Goal: Task Accomplishment & Management: Manage account settings

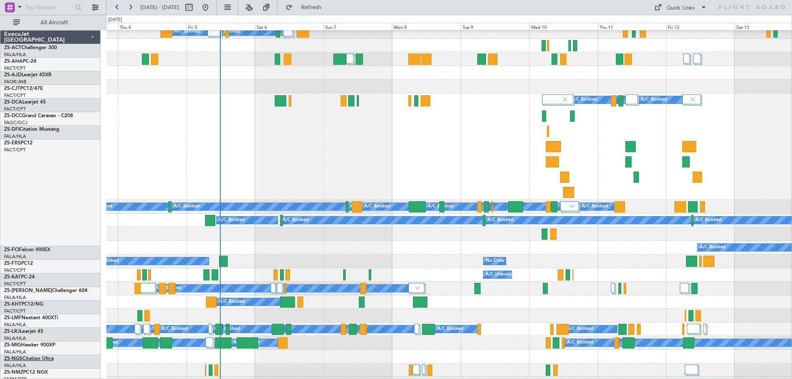
scroll to position [82, 0]
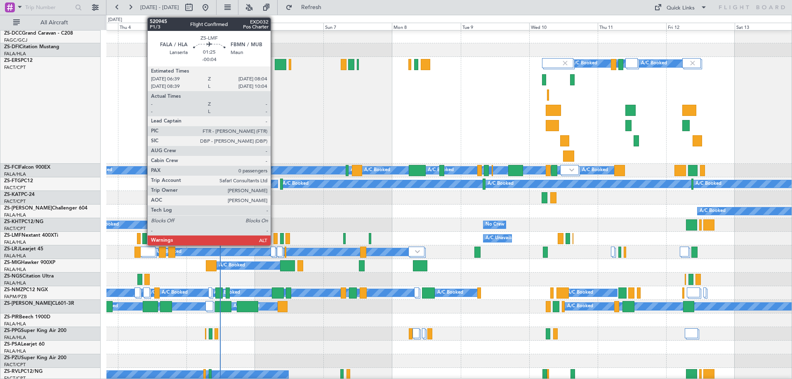
click at [274, 241] on div at bounding box center [275, 238] width 4 height 11
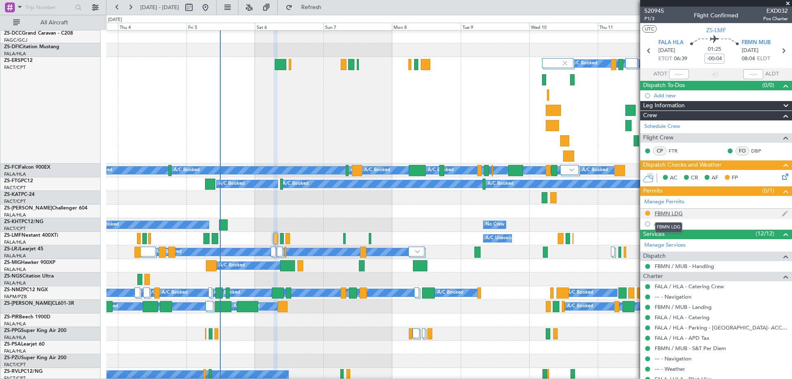
click at [663, 212] on div "FBMN LDG" at bounding box center [668, 213] width 28 height 7
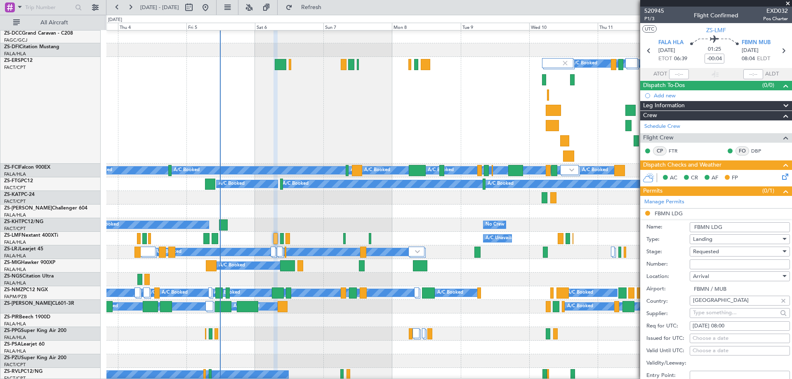
click at [703, 265] on input "Number:" at bounding box center [739, 264] width 100 height 10
click at [712, 264] on input "CAAB/" at bounding box center [739, 264] width 100 height 10
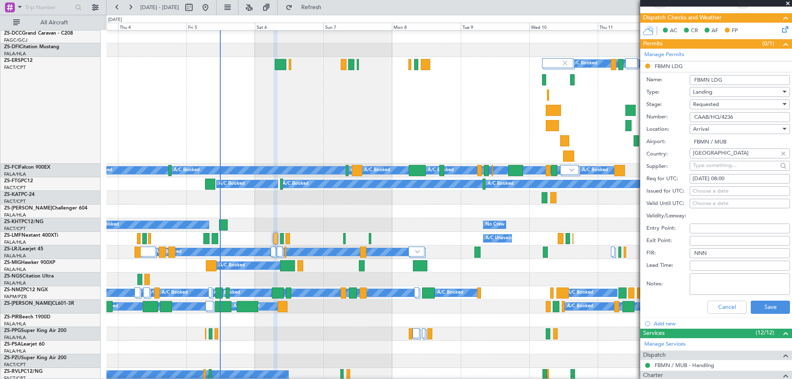
scroll to position [165, 0]
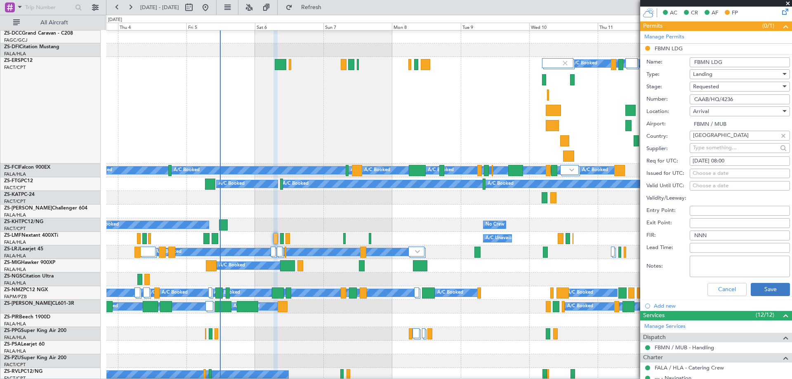
type input "CAAB/HQ/4236"
click at [762, 286] on button "Save" at bounding box center [769, 289] width 39 height 13
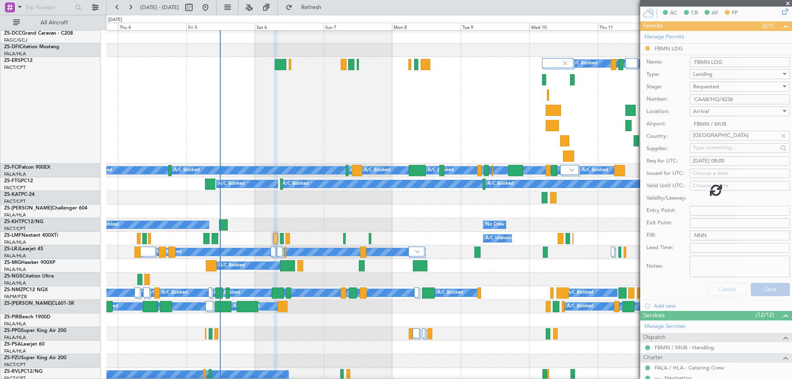
scroll to position [39, 0]
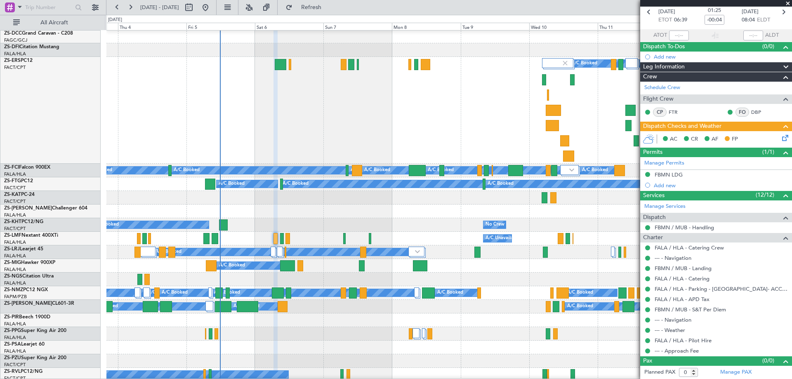
click at [787, 4] on span at bounding box center [787, 3] width 8 height 7
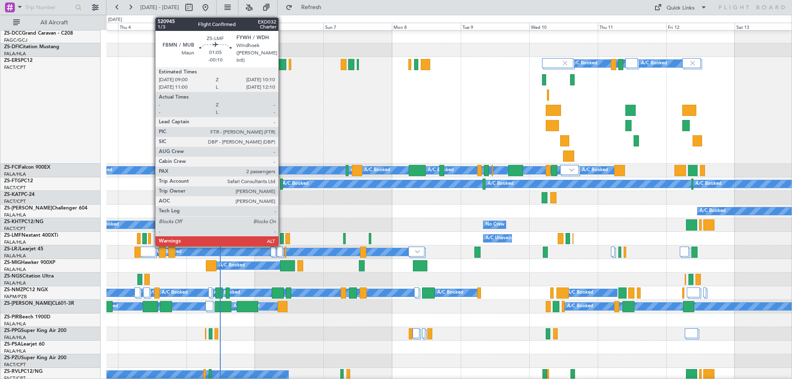
click at [282, 240] on div at bounding box center [282, 238] width 4 height 11
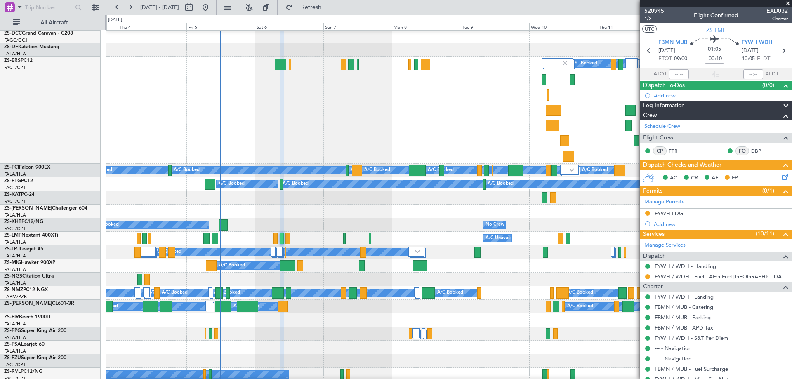
click at [789, 5] on span at bounding box center [787, 3] width 8 height 7
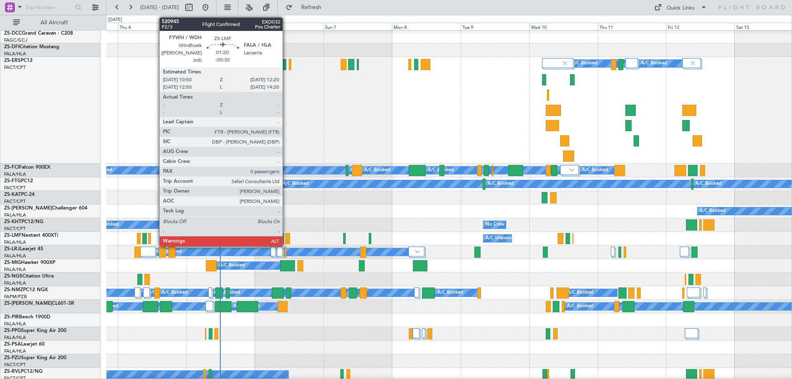
click at [286, 240] on div at bounding box center [287, 238] width 5 height 11
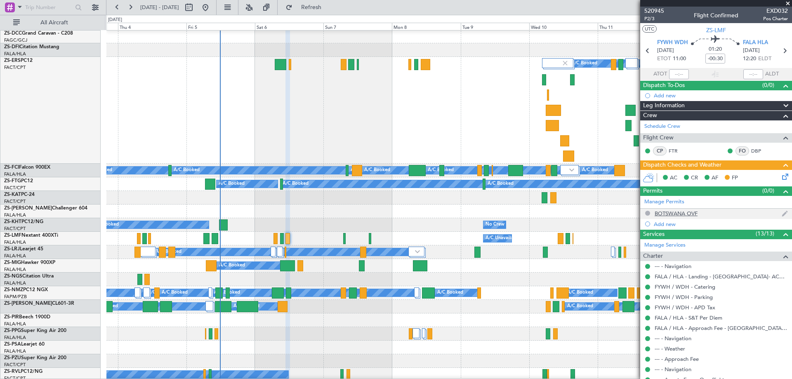
click at [671, 214] on div "BOTSWANA OVF" at bounding box center [675, 213] width 43 height 7
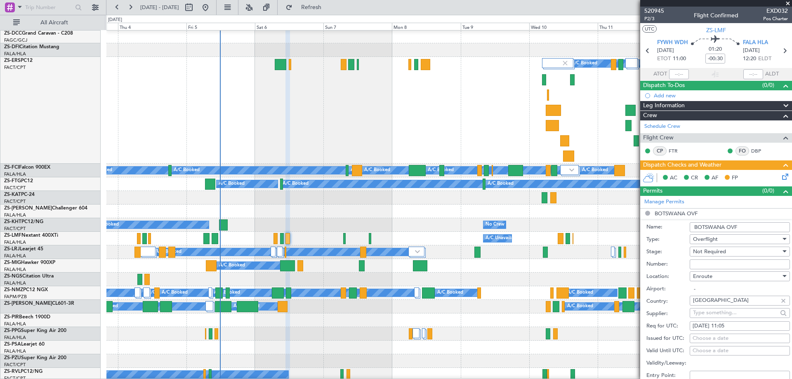
click at [707, 265] on input "Number:" at bounding box center [739, 264] width 100 height 10
paste input "CAAB/HQ/4236"
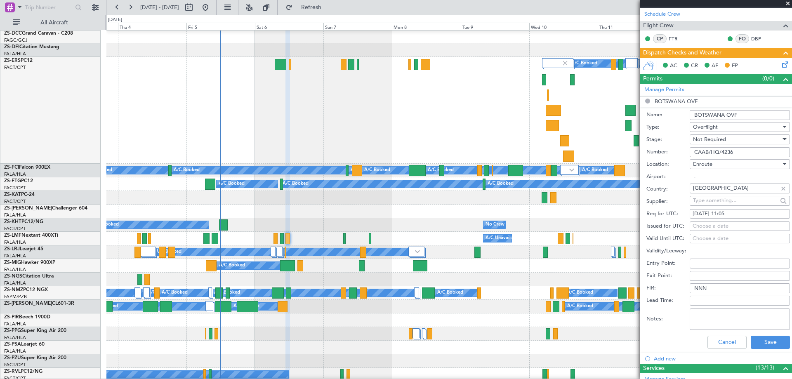
scroll to position [124, 0]
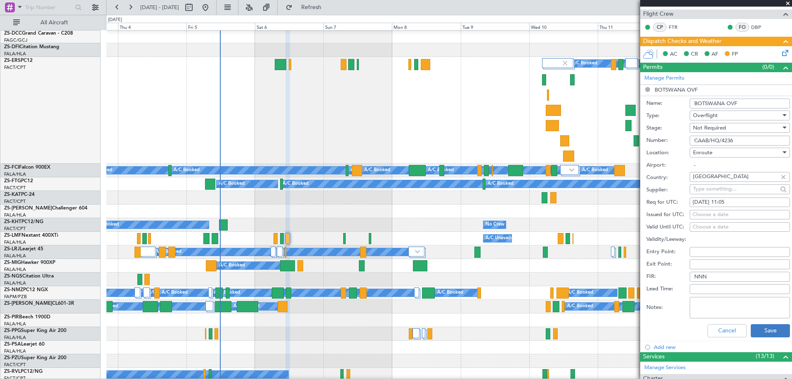
type input "CAAB/HQ/4236"
click at [763, 332] on button "Save" at bounding box center [769, 330] width 39 height 13
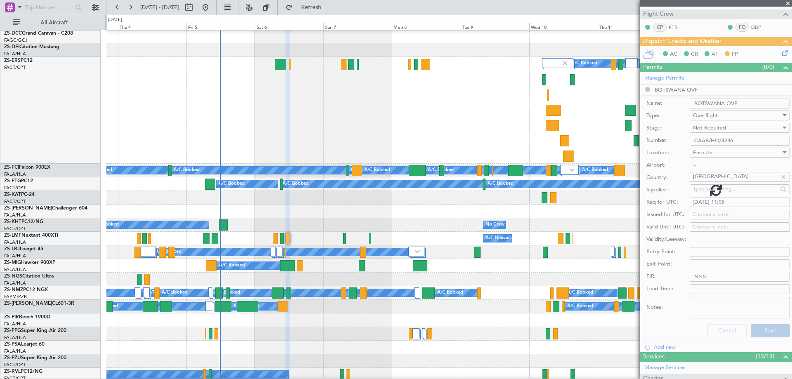
scroll to position [39, 0]
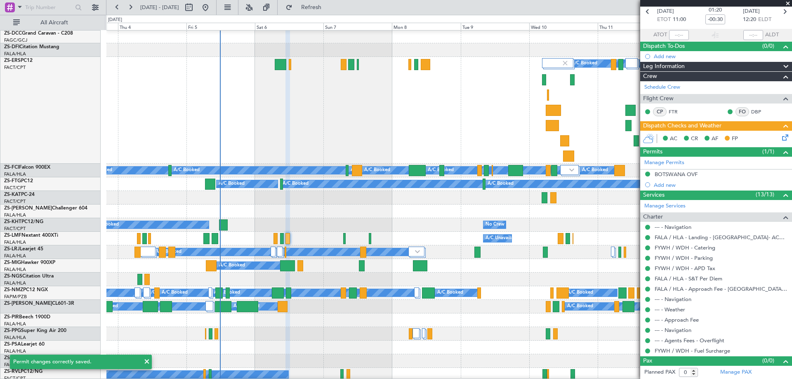
click at [786, 4] on span at bounding box center [787, 3] width 8 height 7
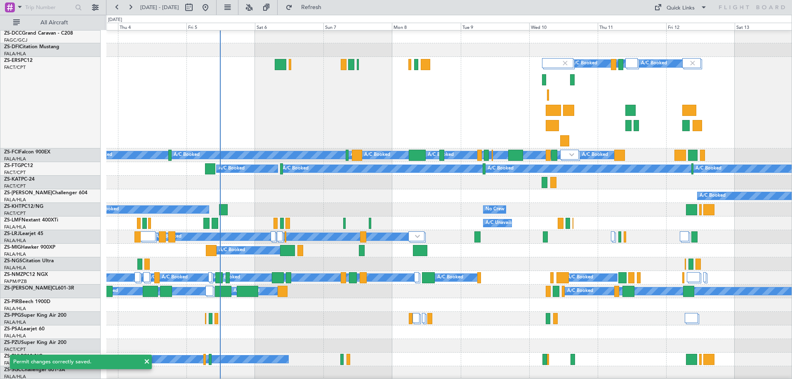
scroll to position [0, 0]
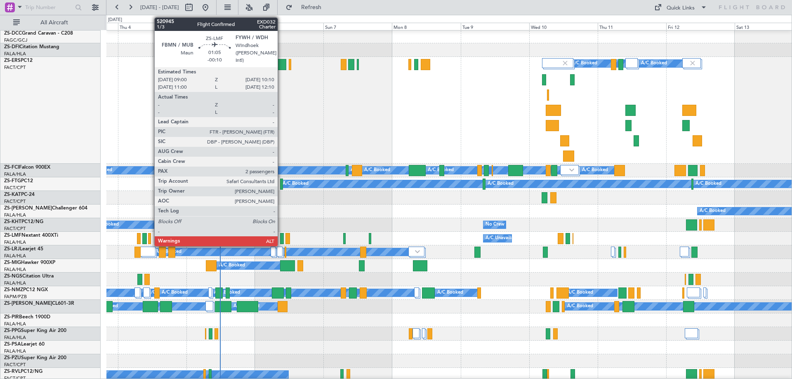
click at [281, 239] on div at bounding box center [282, 238] width 4 height 11
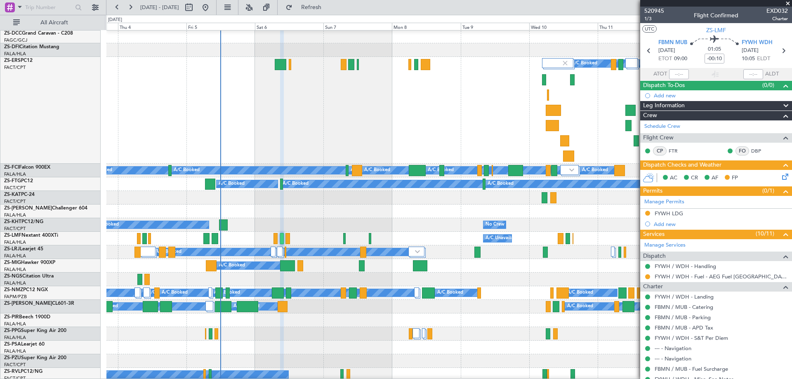
click at [667, 215] on div "FYWH LDG" at bounding box center [668, 213] width 28 height 7
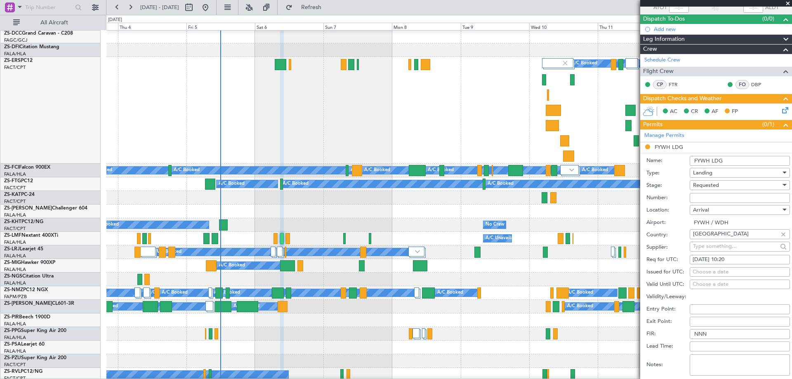
scroll to position [124, 0]
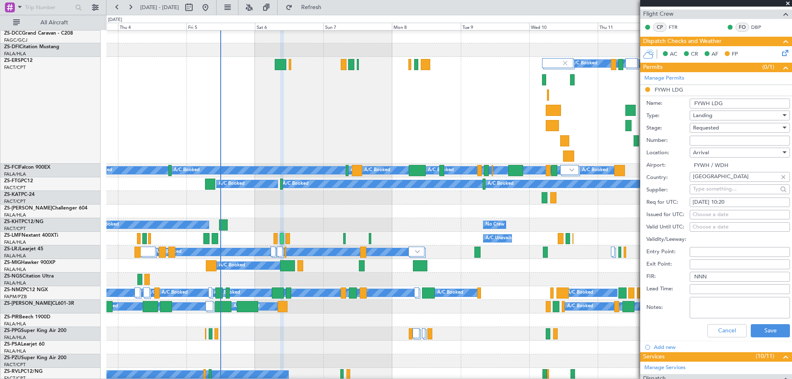
click at [697, 307] on textarea "Notes:" at bounding box center [739, 307] width 100 height 21
click at [743, 304] on textarea "Received FOP" at bounding box center [739, 307] width 100 height 21
paste textarea "S/09/2025/049"
click at [728, 301] on textarea "Received FOP S/09/2025/049" at bounding box center [739, 307] width 100 height 21
type textarea "Received FOP: S/09/2025/049"
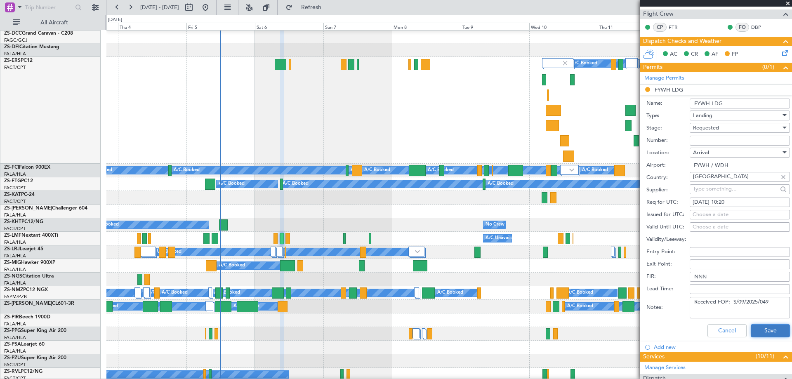
click at [761, 331] on button "Save" at bounding box center [769, 330] width 39 height 13
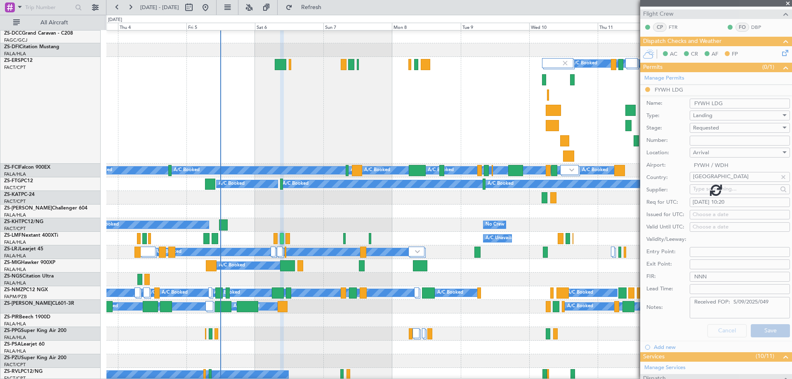
scroll to position [66, 0]
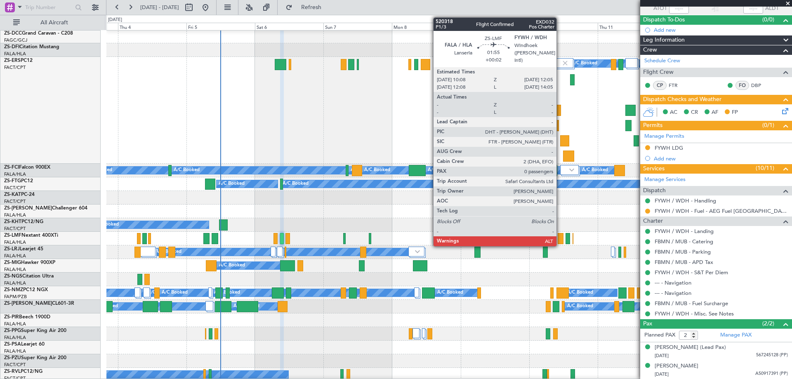
click at [560, 242] on div at bounding box center [560, 238] width 6 height 11
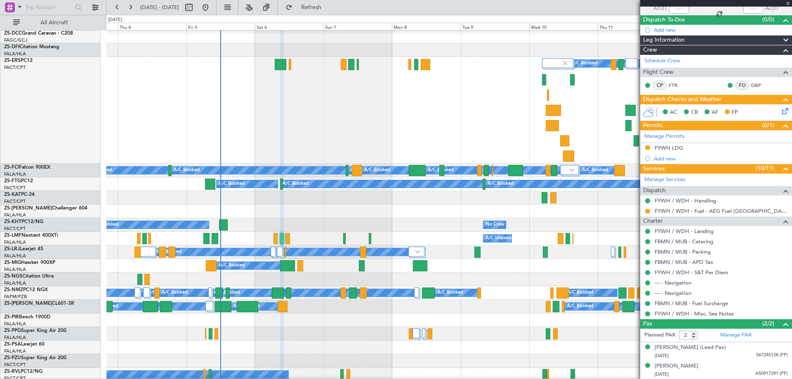
type input "+00:02"
type input "0"
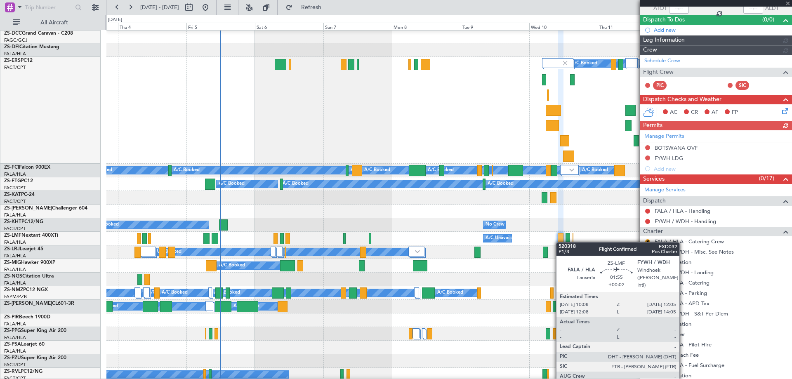
scroll to position [0, 0]
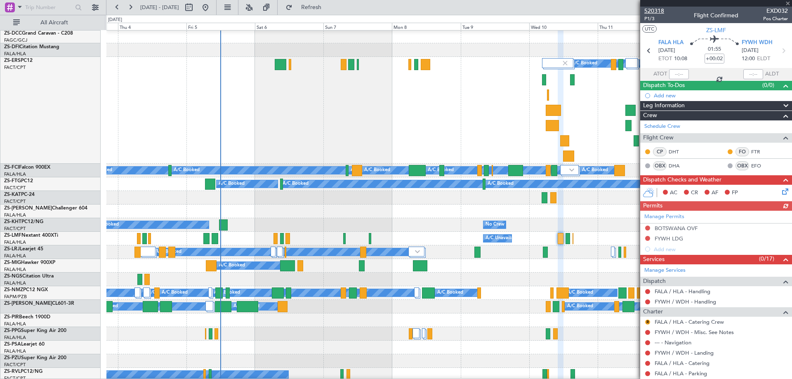
click at [658, 14] on span "520318" at bounding box center [654, 11] width 20 height 9
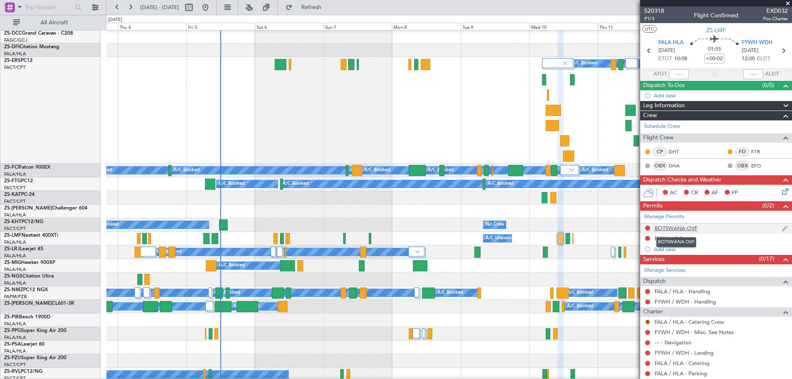
click at [691, 227] on div "BOTSWANA OVF" at bounding box center [675, 228] width 43 height 7
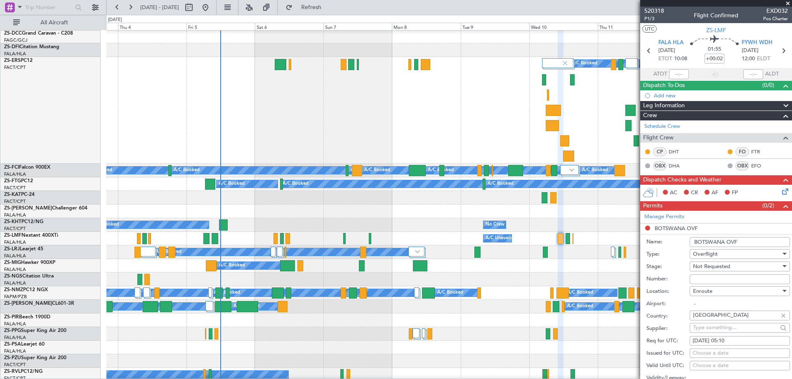
click at [694, 279] on input "Number:" at bounding box center [739, 279] width 100 height 10
paste input "CAAB/HQ/4236"
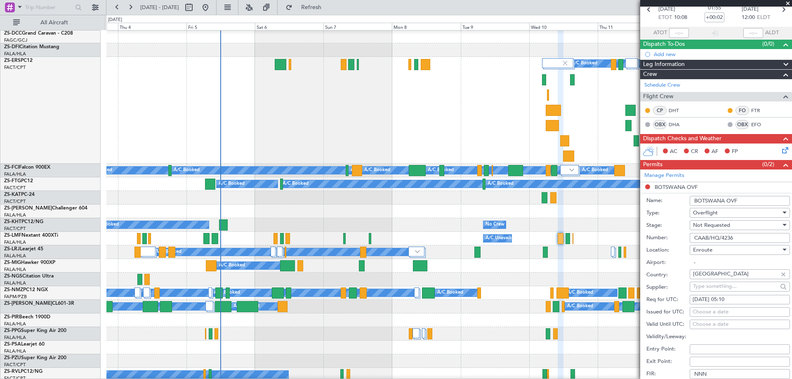
scroll to position [165, 0]
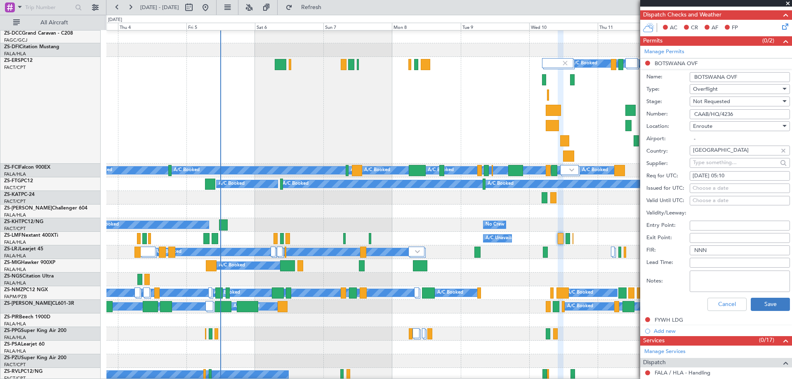
type input "CAAB/HQ/4236"
click at [757, 306] on button "Save" at bounding box center [769, 304] width 39 height 13
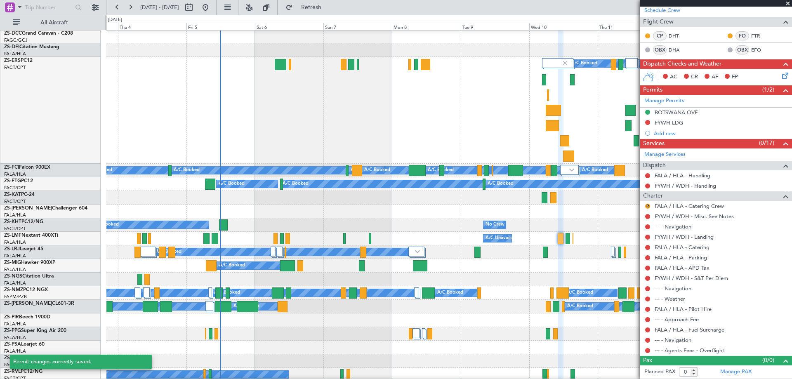
scroll to position [115, 0]
click at [667, 125] on div "FYWH LDG" at bounding box center [668, 123] width 28 height 7
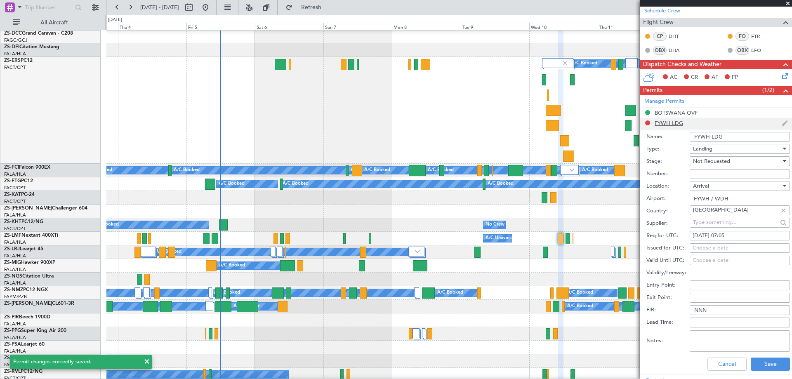
scroll to position [165, 0]
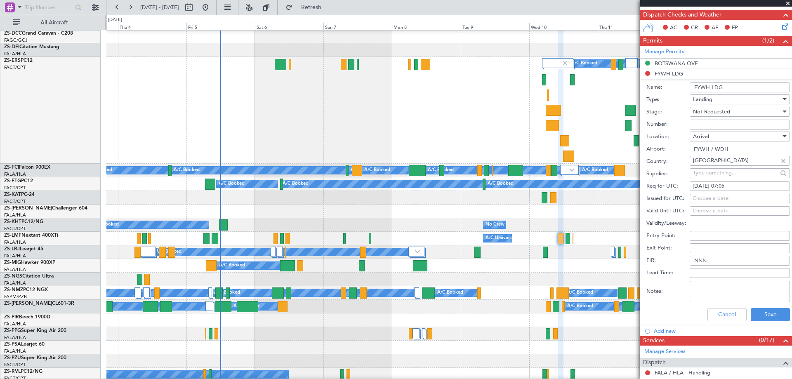
click at [645, 74] on li "FYWH LDG Name: FYWH LDG Type: Landing Stage: Not Requested Number: Location: [G…" at bounding box center [716, 197] width 152 height 256
click at [647, 73] on li "FYWH LDG Name: FYWH LDG Type: Landing Stage: Not Requested Number: Location: [G…" at bounding box center [716, 197] width 152 height 256
click at [697, 290] on textarea "Notes:" at bounding box center [739, 291] width 100 height 21
click at [747, 287] on textarea "FOP Received:" at bounding box center [739, 291] width 100 height 21
paste textarea "S/09/2025/049"
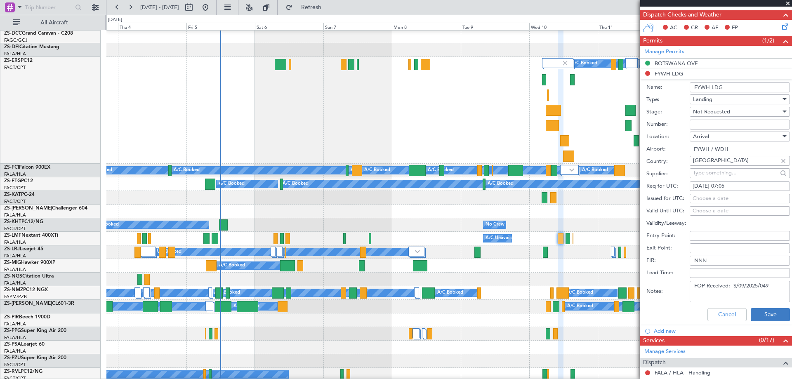
type textarea "FOP Received: S/09/2025/049"
click at [763, 315] on button "Save" at bounding box center [769, 314] width 39 height 13
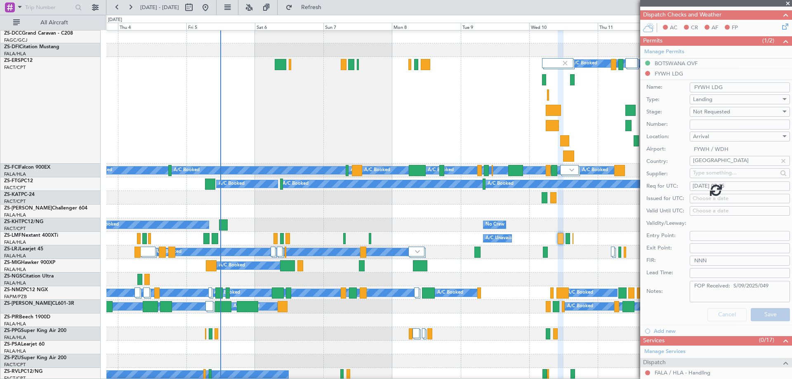
scroll to position [115, 0]
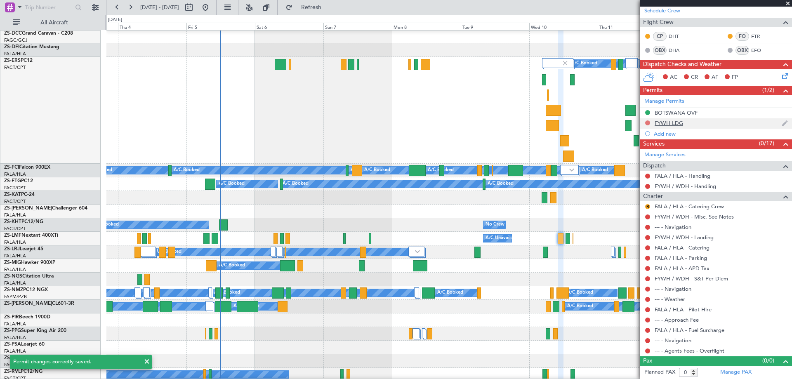
click at [648, 122] on button at bounding box center [647, 122] width 5 height 5
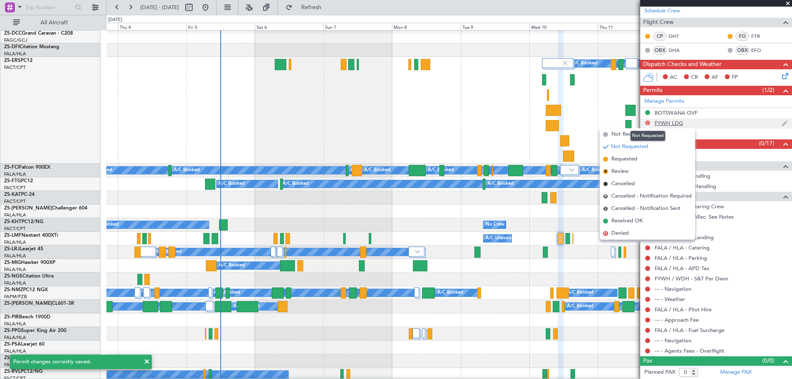
click at [648, 122] on button at bounding box center [647, 122] width 5 height 5
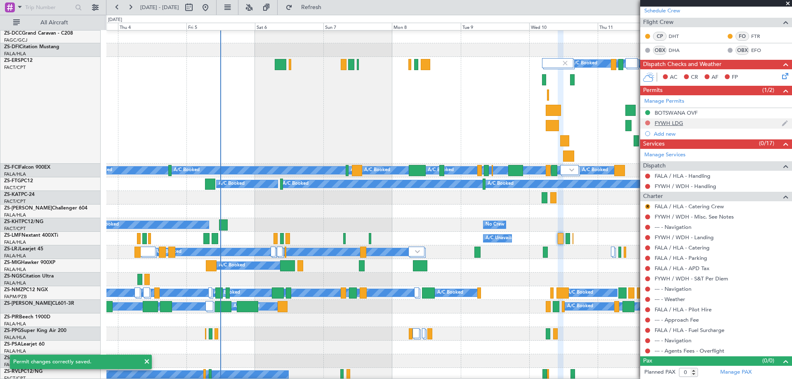
click at [647, 122] on button at bounding box center [647, 122] width 5 height 5
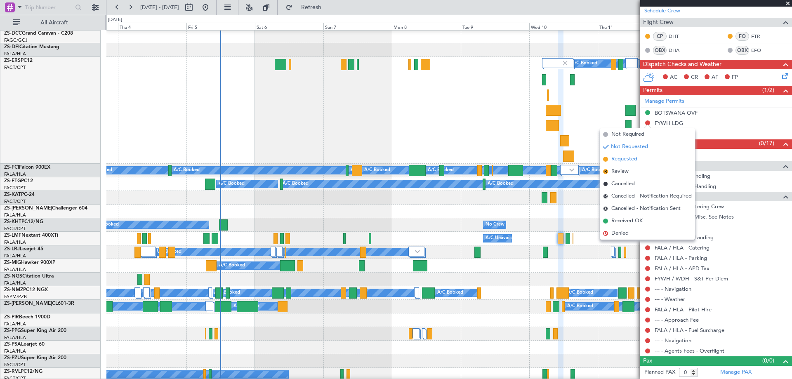
click at [641, 157] on li "Requested" at bounding box center [646, 159] width 95 height 12
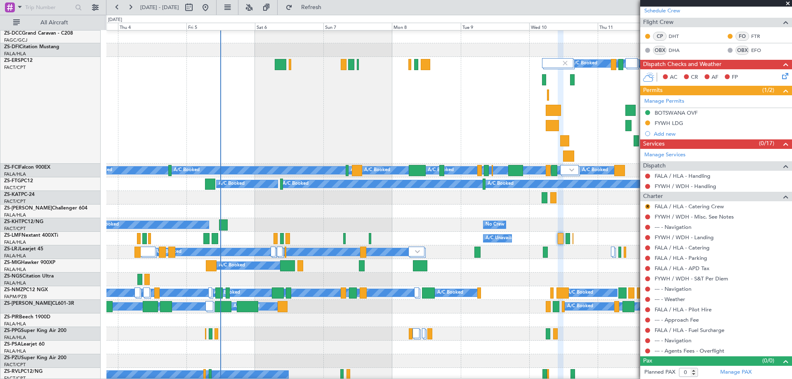
click at [789, 5] on span at bounding box center [787, 3] width 8 height 7
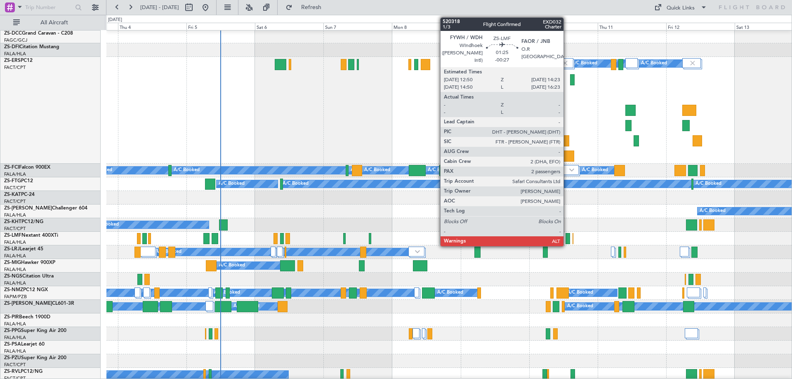
click at [567, 240] on div at bounding box center [567, 238] width 5 height 11
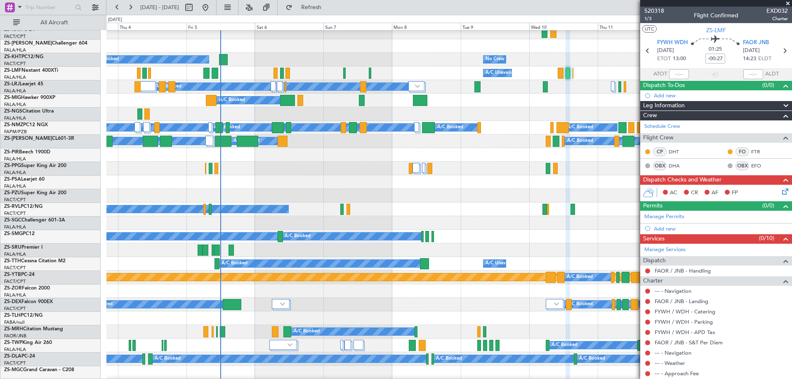
scroll to position [289, 0]
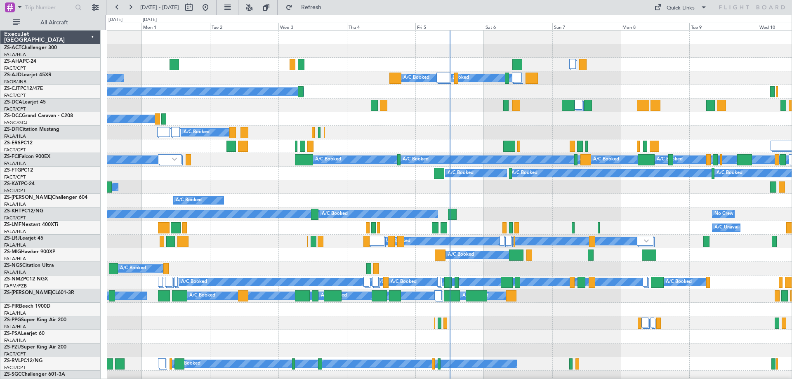
scroll to position [9, 0]
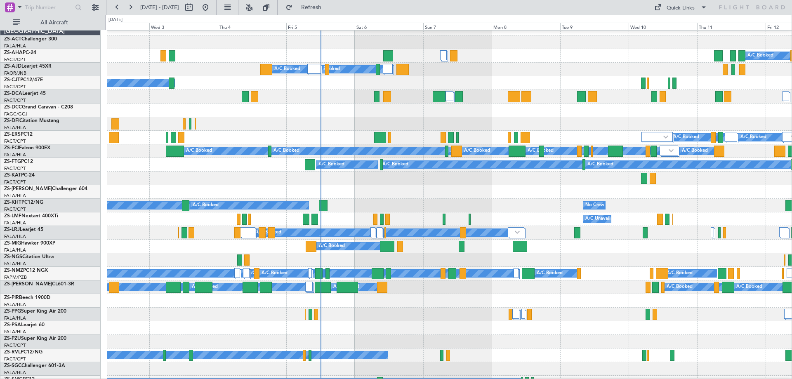
click at [410, 322] on div at bounding box center [449, 328] width 684 height 14
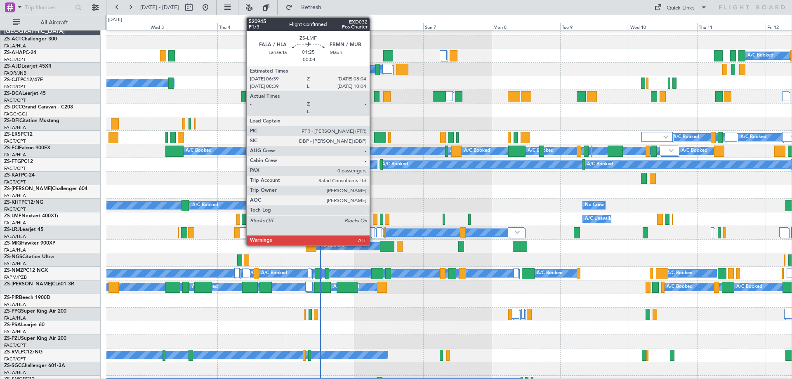
click at [373, 222] on div at bounding box center [375, 219] width 4 height 11
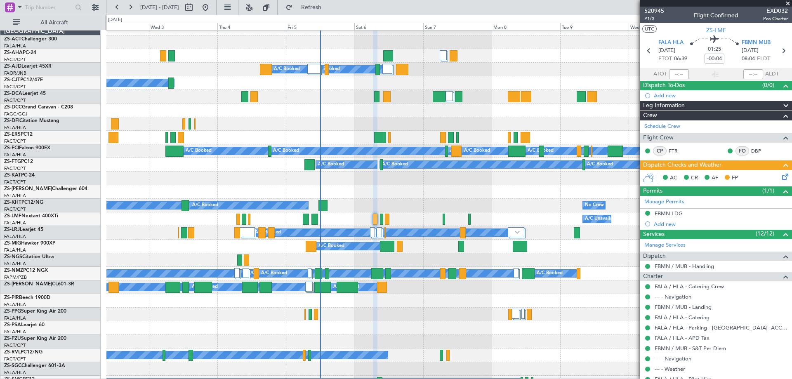
click at [787, 5] on span at bounding box center [787, 3] width 8 height 7
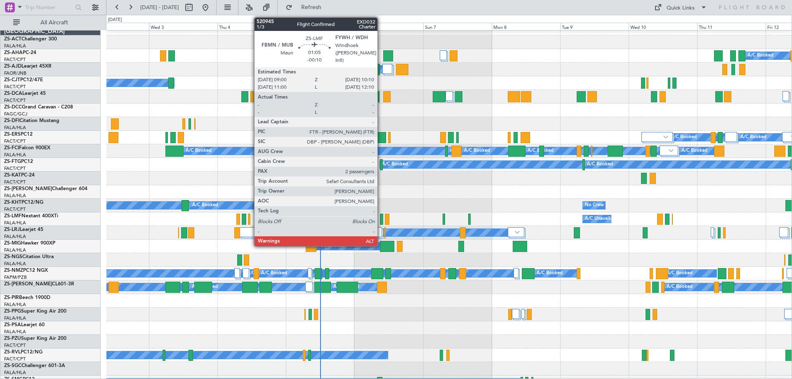
click at [381, 220] on div at bounding box center [382, 219] width 4 height 11
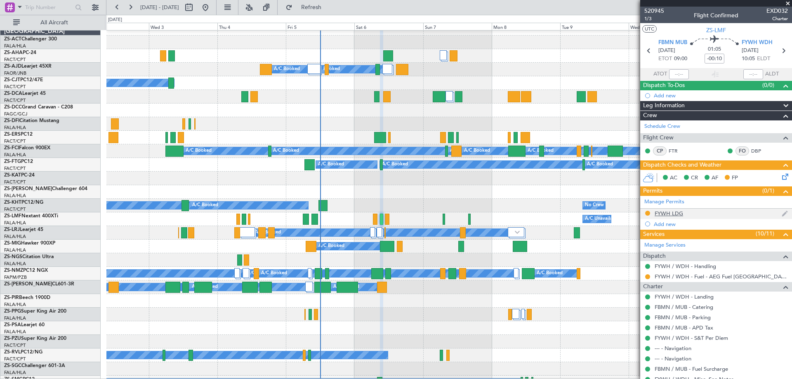
click at [667, 216] on div "FYWH LDG" at bounding box center [668, 213] width 28 height 7
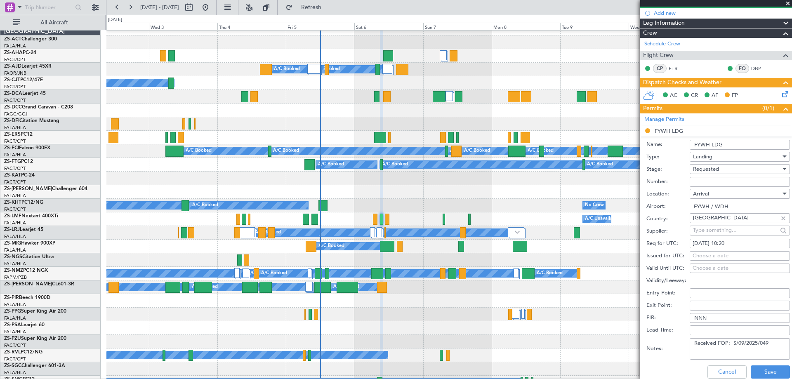
scroll to position [124, 0]
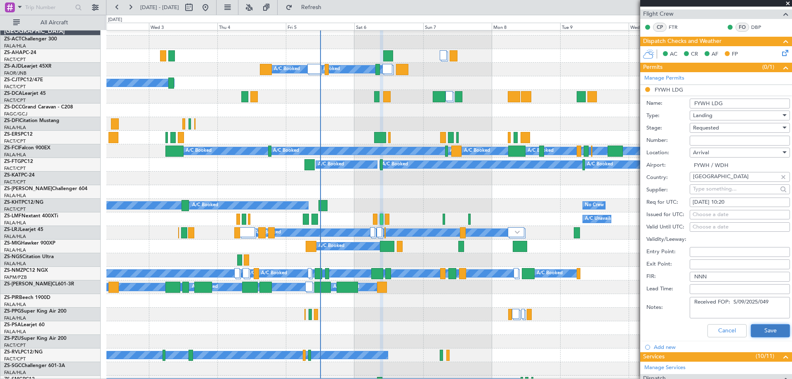
click at [763, 329] on button "Save" at bounding box center [769, 330] width 39 height 13
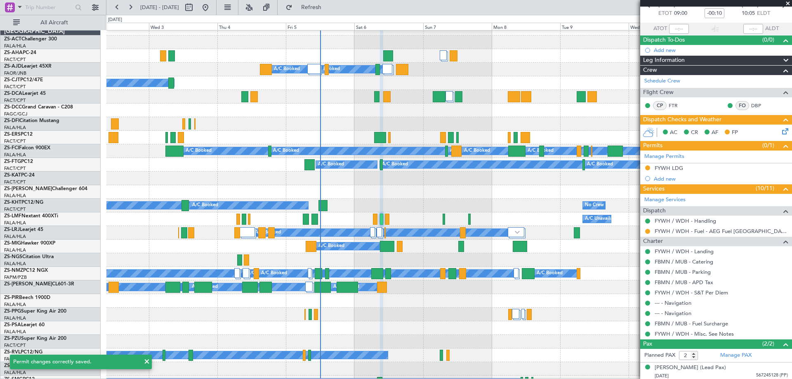
scroll to position [0, 0]
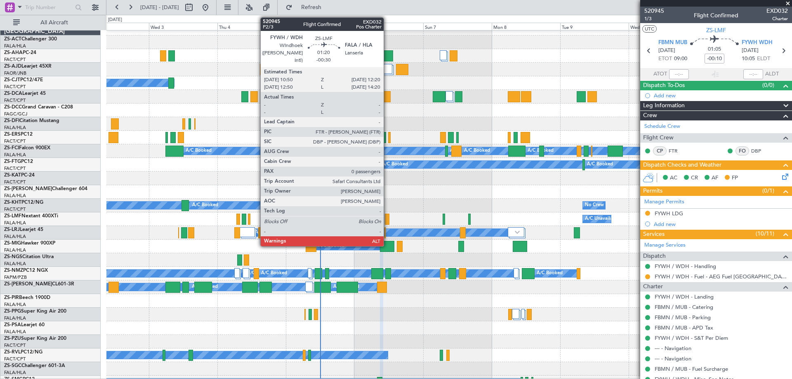
click at [387, 221] on div at bounding box center [387, 219] width 5 height 11
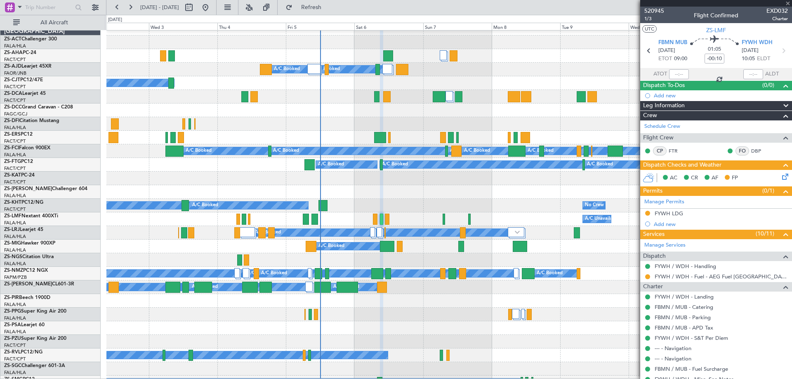
type input "-00:30"
type input "0"
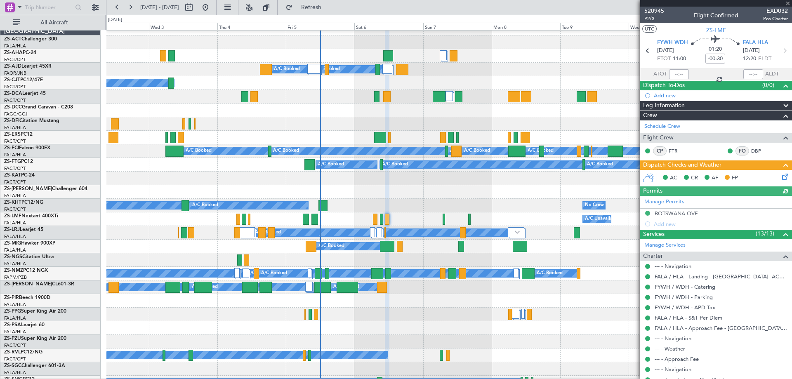
click at [676, 214] on div "Manage Permits BOTSWANA OVF Add new" at bounding box center [716, 212] width 152 height 33
click at [676, 214] on div "BOTSWANA OVF" at bounding box center [675, 213] width 43 height 7
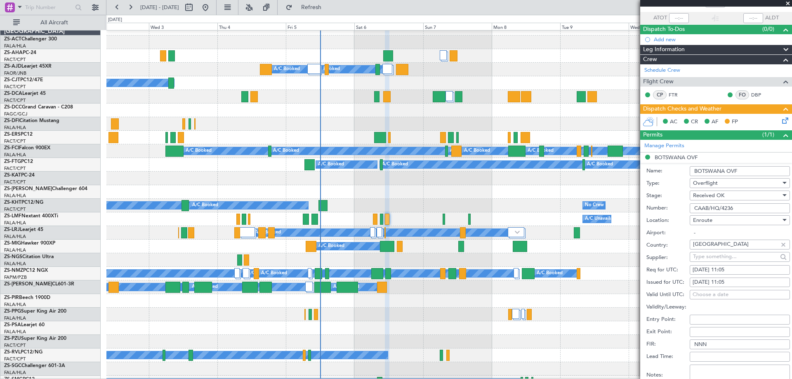
scroll to position [124, 0]
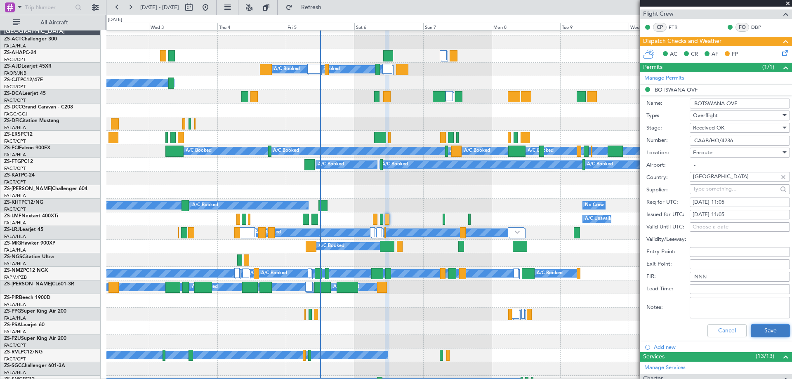
click at [768, 330] on button "Save" at bounding box center [769, 330] width 39 height 13
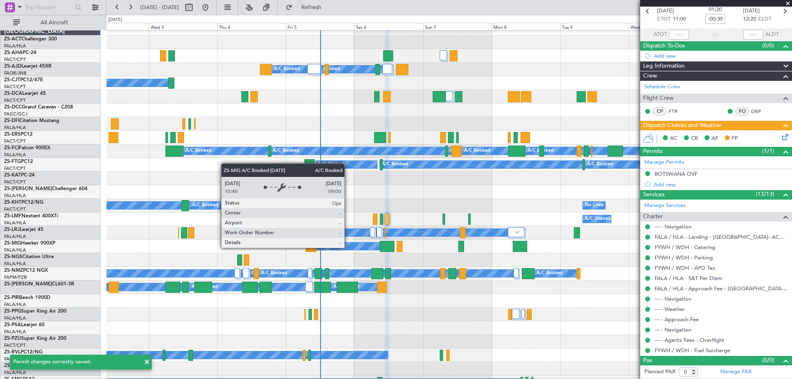
scroll to position [39, 0]
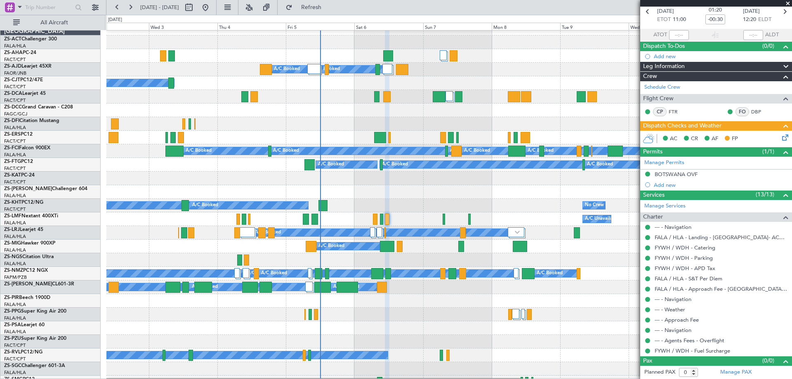
click at [787, 3] on span at bounding box center [787, 3] width 8 height 7
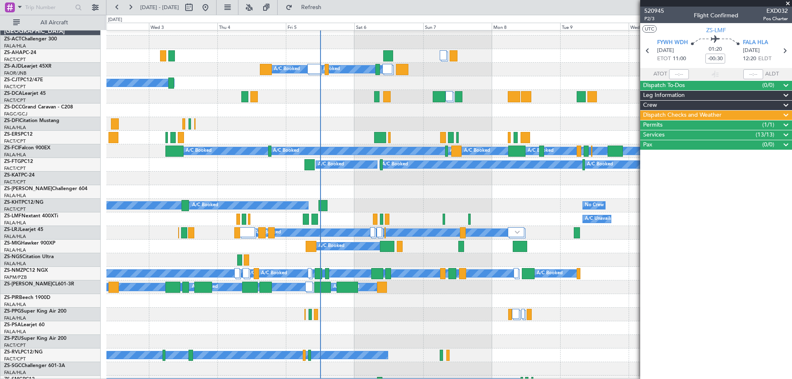
scroll to position [0, 0]
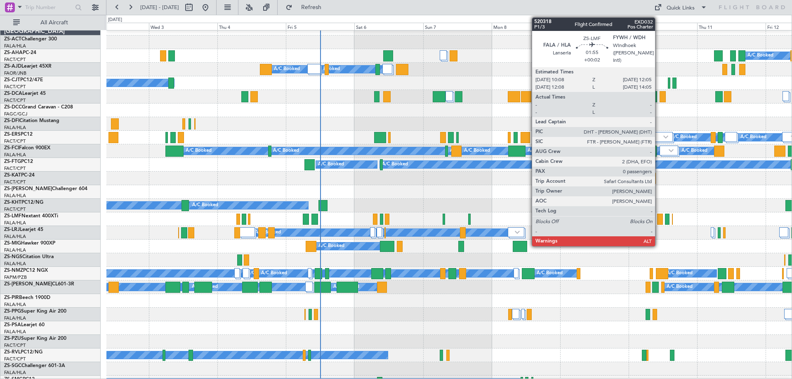
click at [658, 220] on div at bounding box center [660, 219] width 6 height 11
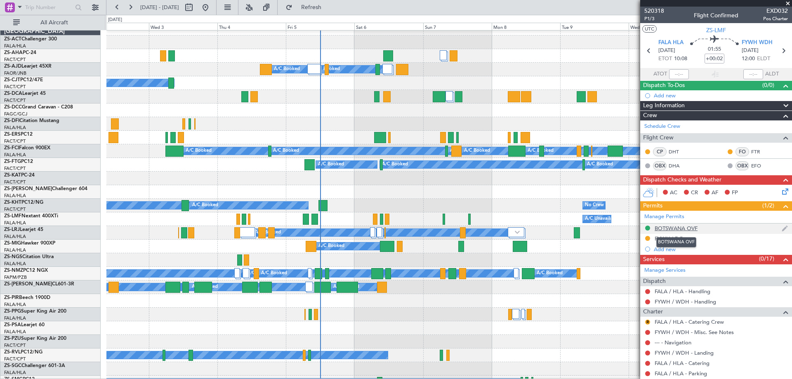
click at [679, 230] on div "BOTSWANA OVF" at bounding box center [675, 228] width 43 height 7
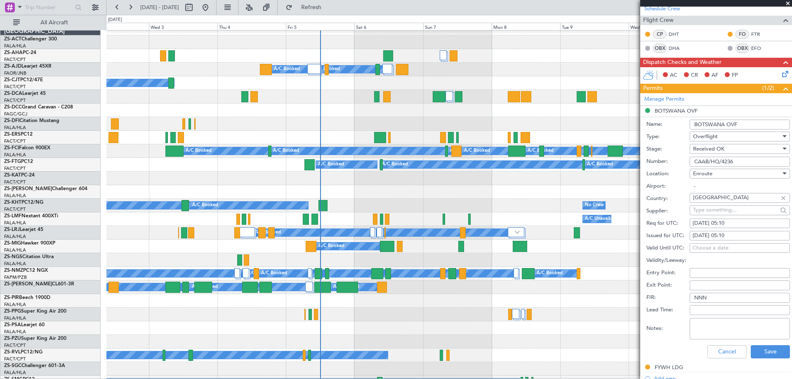
scroll to position [165, 0]
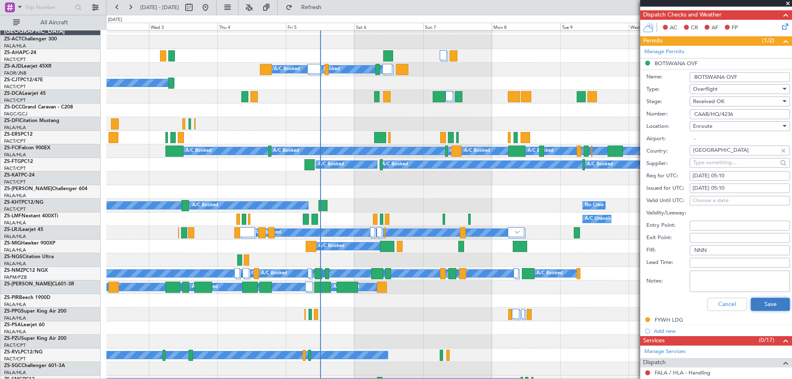
click at [767, 303] on button "Save" at bounding box center [769, 304] width 39 height 13
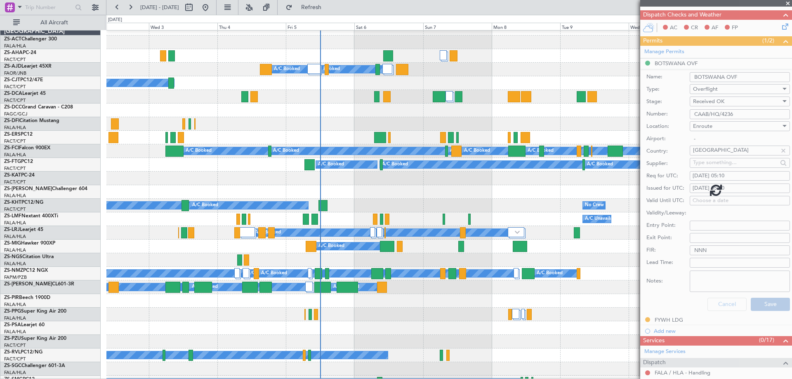
scroll to position [115, 0]
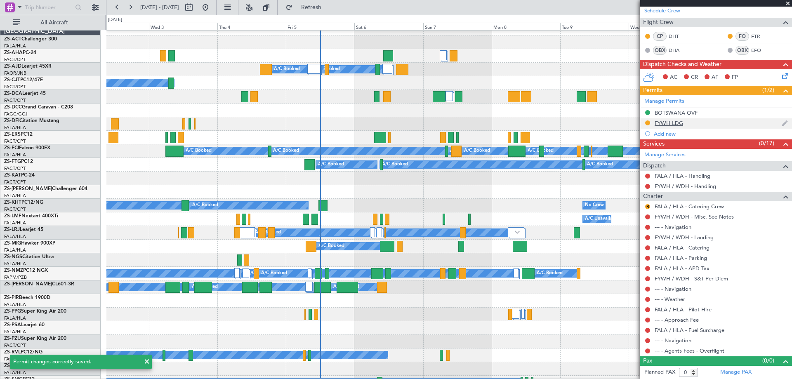
click at [670, 123] on div "FYWH LDG" at bounding box center [668, 123] width 28 height 7
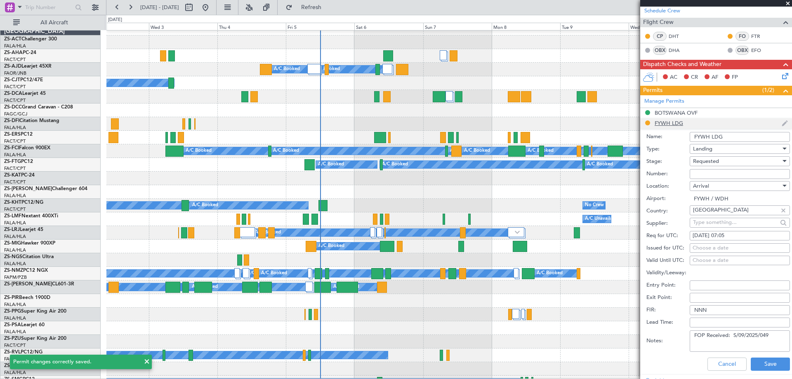
scroll to position [165, 0]
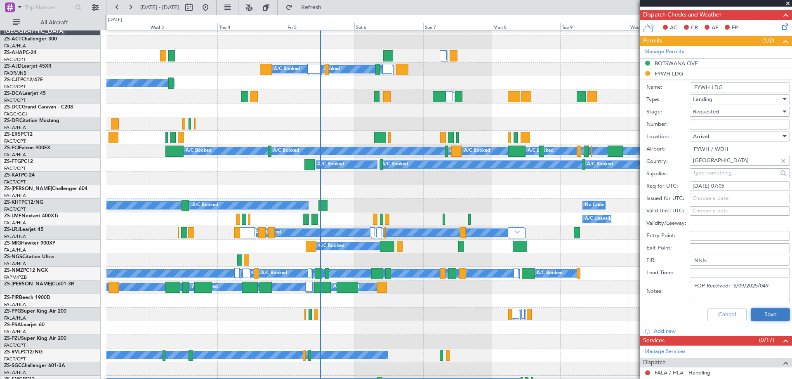
click at [766, 316] on button "Save" at bounding box center [769, 314] width 39 height 13
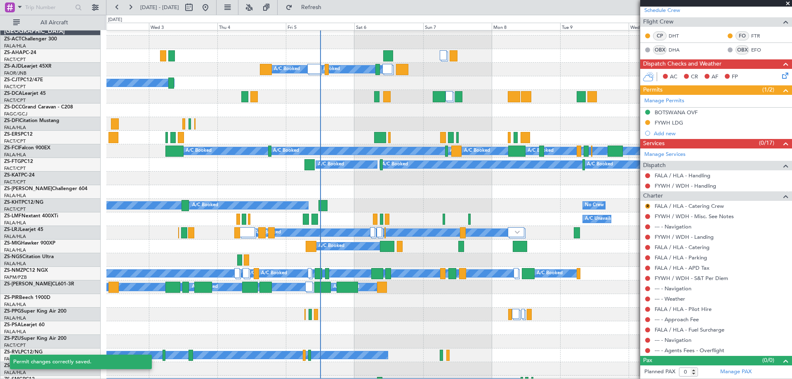
scroll to position [115, 0]
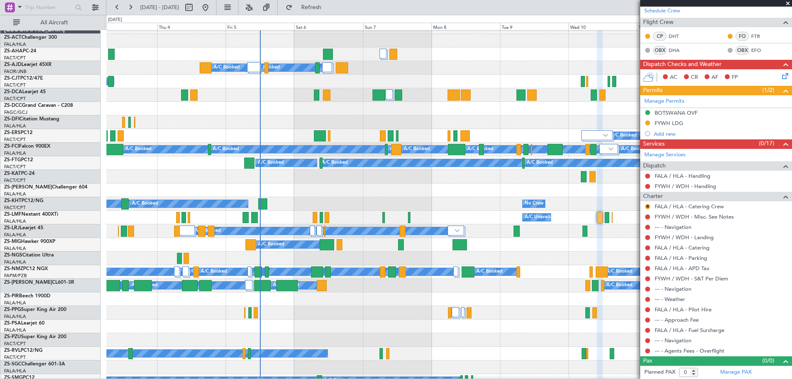
click at [488, 212] on div "A/C Unavailable" at bounding box center [448, 218] width 685 height 14
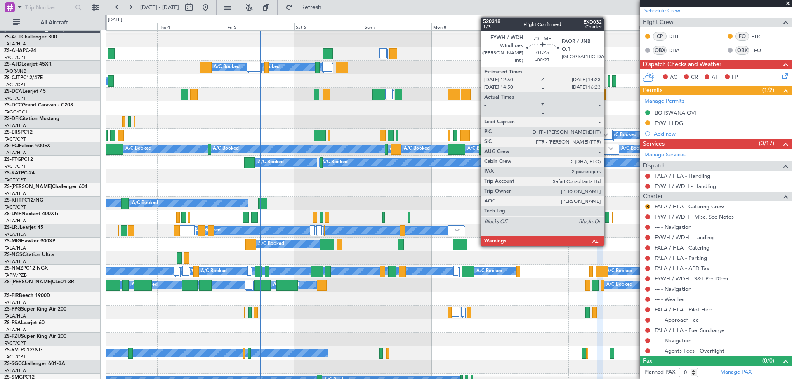
click at [607, 220] on div at bounding box center [606, 216] width 5 height 11
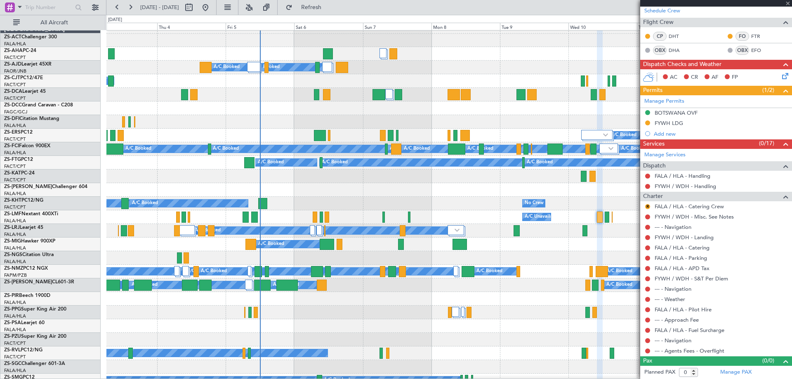
type input "-00:27"
type input "2"
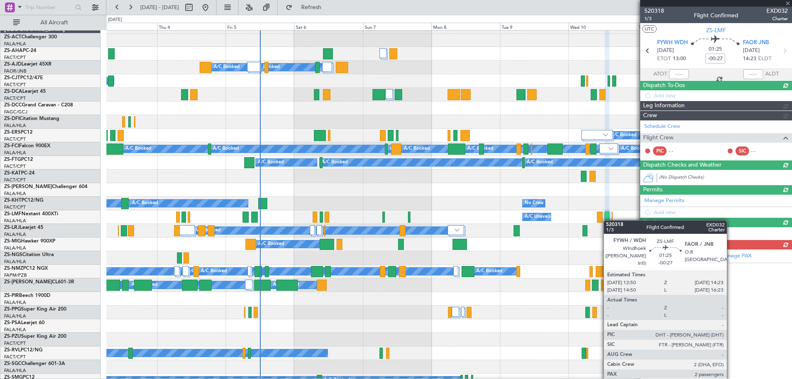
scroll to position [0, 0]
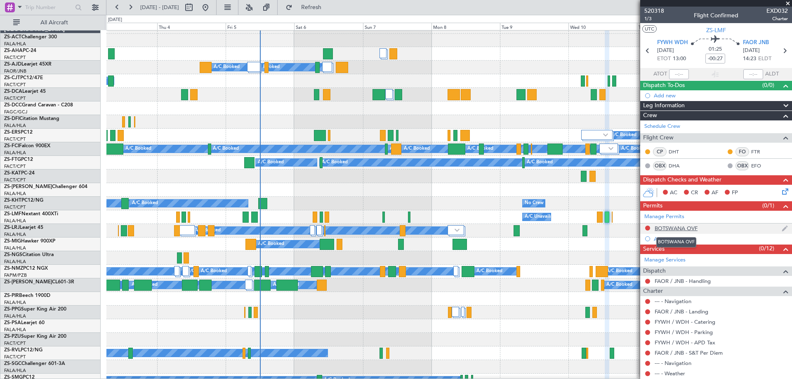
click at [681, 230] on div "BOTSWANA OVF" at bounding box center [675, 228] width 43 height 7
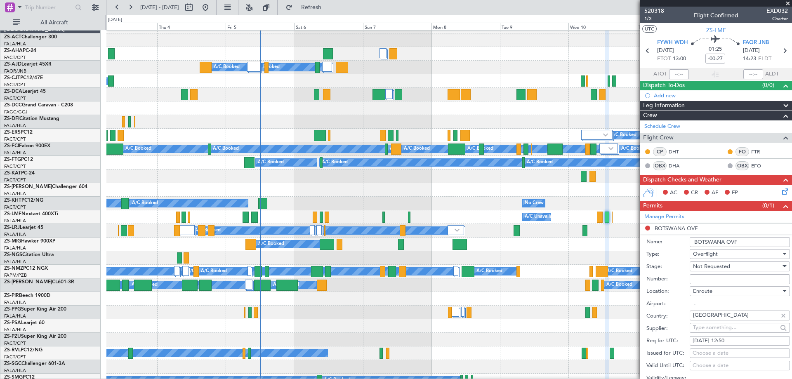
click at [698, 278] on input "Number:" at bounding box center [739, 279] width 100 height 10
paste input "CAAB/HQ/4236"
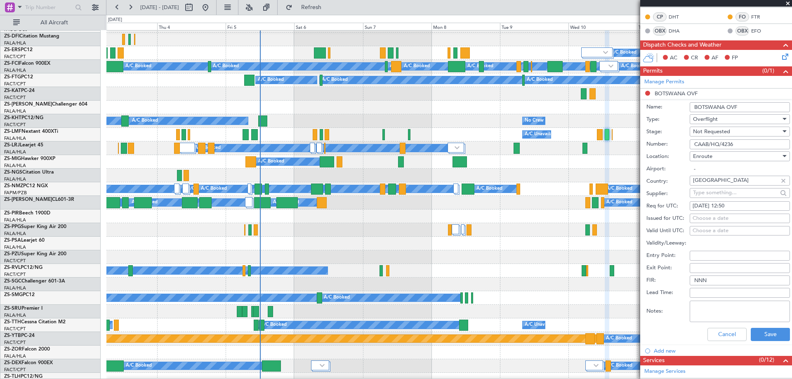
scroll to position [165, 0]
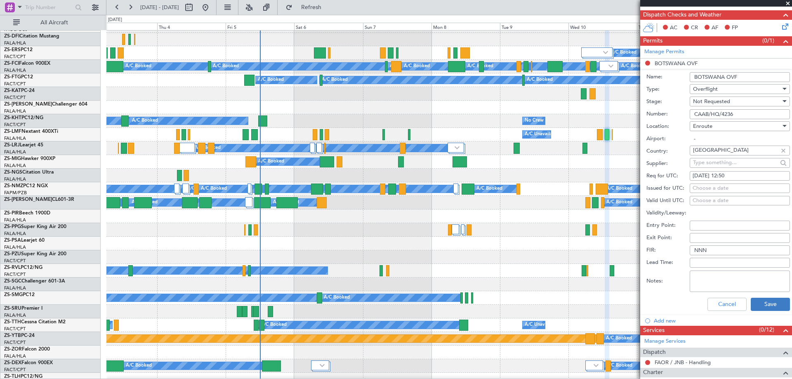
type input "CAAB/HQ/4236"
click at [758, 303] on button "Save" at bounding box center [769, 304] width 39 height 13
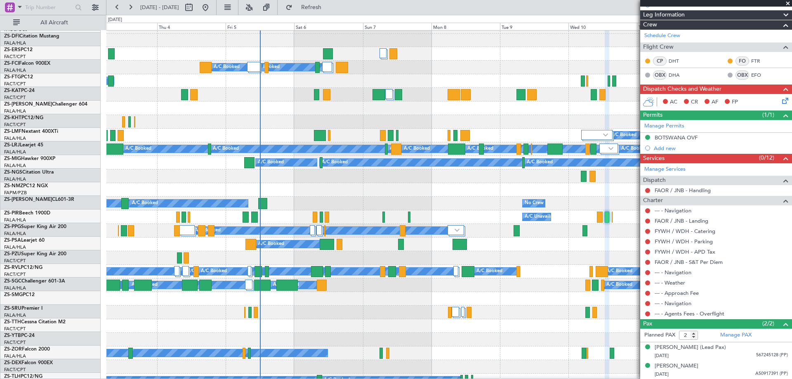
scroll to position [11, 0]
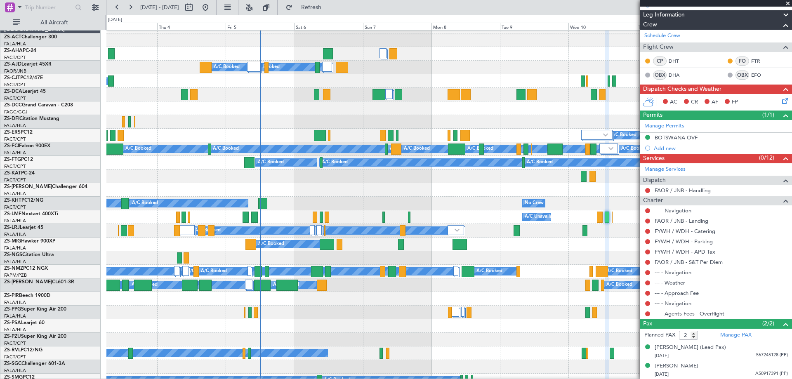
click at [374, 321] on div at bounding box center [448, 326] width 685 height 14
click at [785, 2] on span at bounding box center [787, 3] width 8 height 7
